Goal: Information Seeking & Learning: Learn about a topic

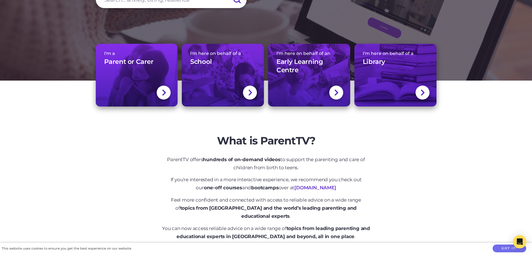
scroll to position [56, 0]
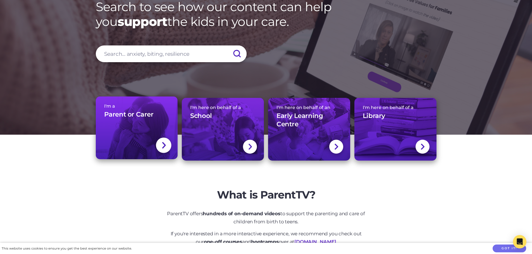
click at [165, 143] on img at bounding box center [163, 146] width 4 height 8
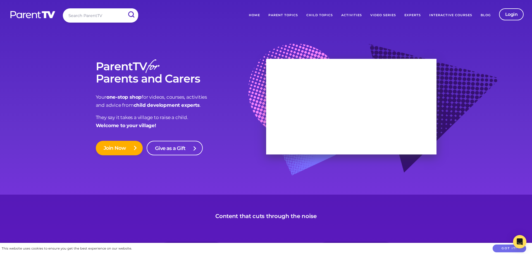
click at [282, 13] on link "Parent Topics" at bounding box center [283, 15] width 38 height 14
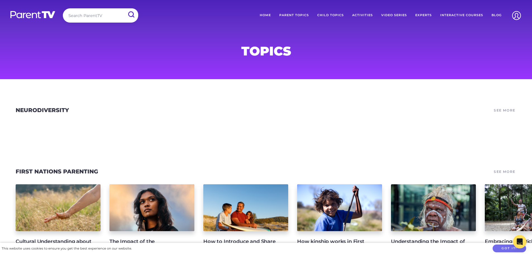
click at [39, 108] on link "Neurodiversity" at bounding box center [42, 110] width 53 height 7
